Goal: Find specific page/section: Find specific page/section

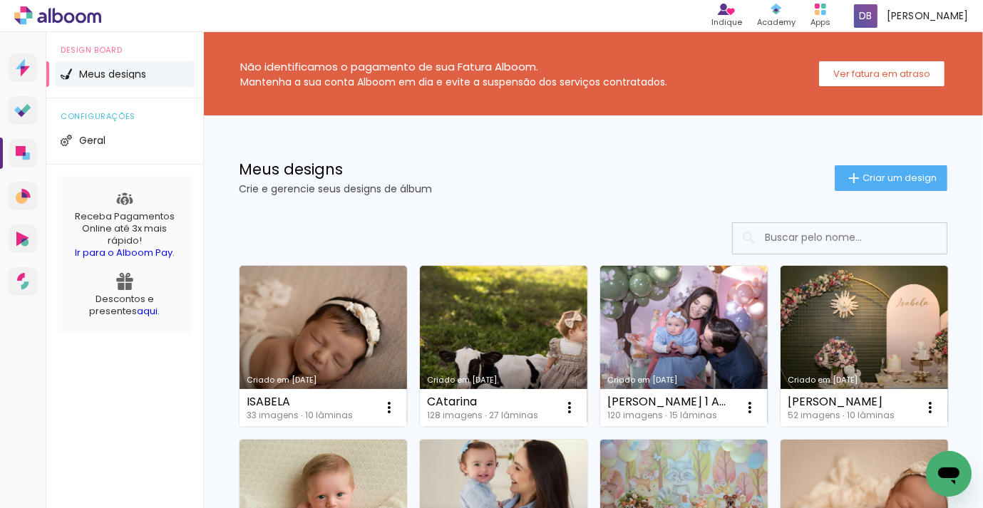
click at [803, 237] on input at bounding box center [858, 237] width 203 height 29
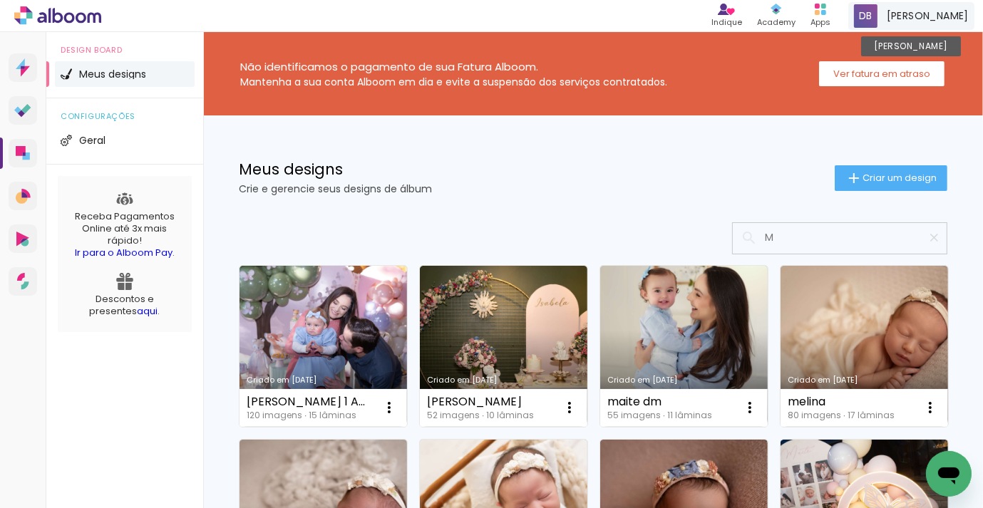
type input "M"
type paper-input "M"
